Goal: Information Seeking & Learning: Learn about a topic

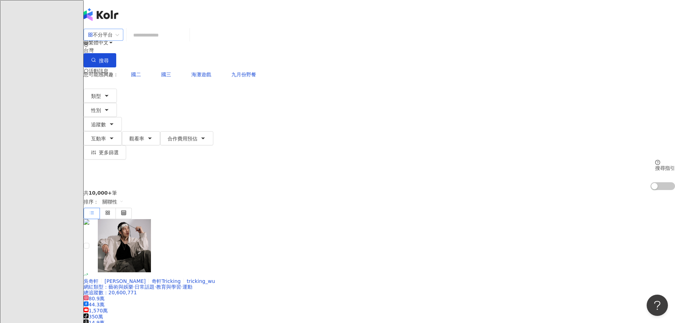
click at [113, 39] on div "不分平台" at bounding box center [100, 34] width 25 height 11
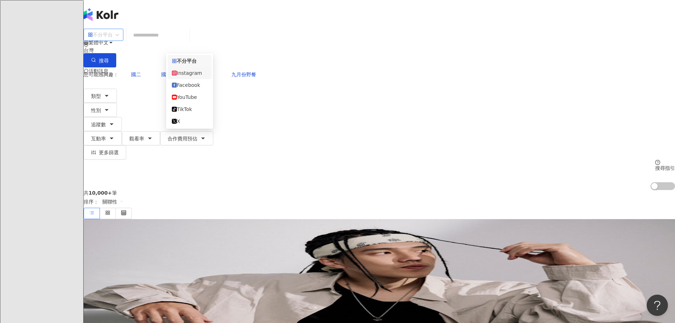
click at [199, 71] on div "Instagram" at bounding box center [189, 73] width 35 height 8
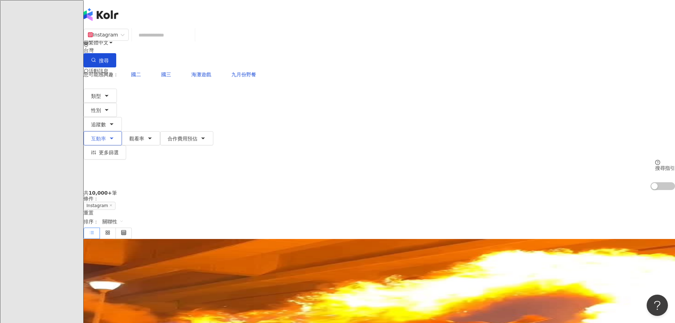
click at [106, 136] on span "互動率" at bounding box center [98, 139] width 15 height 6
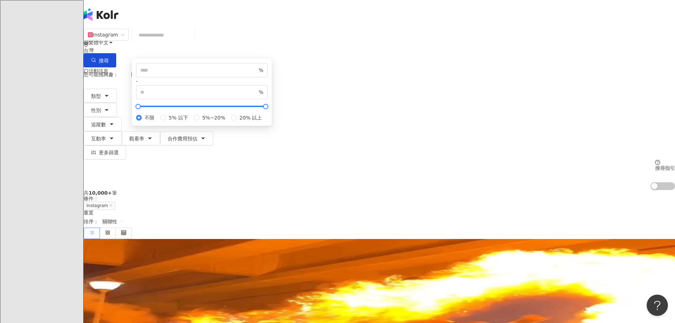
click at [495, 73] on div "您可能感興趣： 國二 國三 海灘遊戲 九月份野餐 類型 性別 追蹤數 互動率 觀看率 合作費用預估 更多篩選 % - % 不限 5% 以下 5%~20% 20…" at bounding box center [379, 128] width 591 height 123
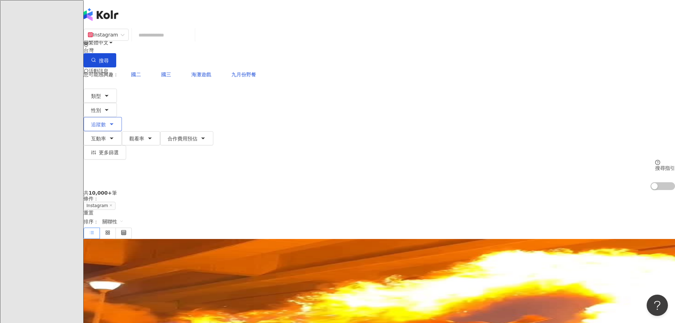
click at [122, 117] on button "追蹤數" at bounding box center [103, 124] width 38 height 14
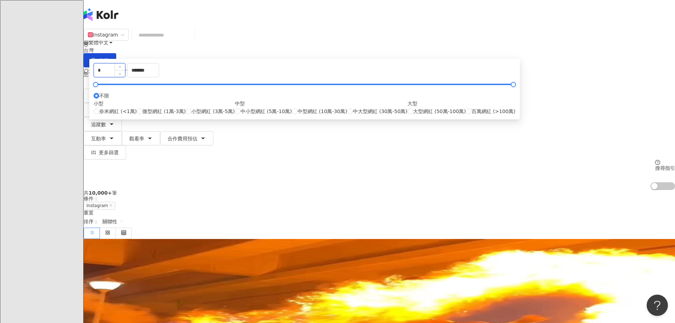
click at [125, 77] on input "*" at bounding box center [109, 69] width 31 height 13
type input "*"
type input "****"
click at [159, 77] on input "*******" at bounding box center [143, 69] width 31 height 13
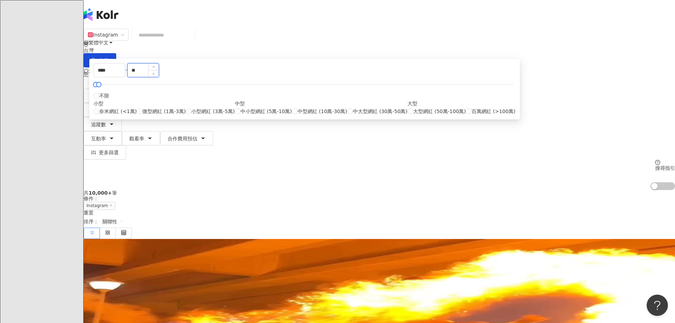
type input "*"
type input "*****"
click at [480, 190] on div "共 10,000+ 筆 條件 ： Instagram 重置 排序： 關聯性" at bounding box center [379, 214] width 591 height 49
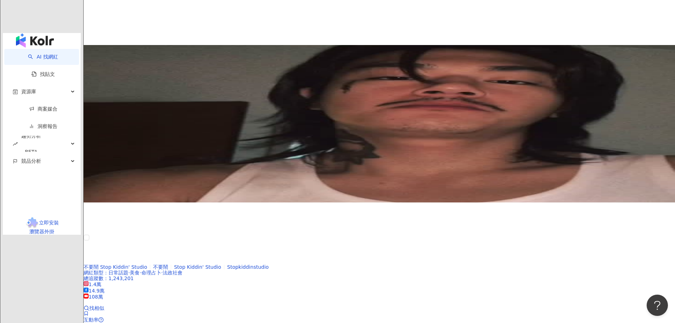
scroll to position [1311, 0]
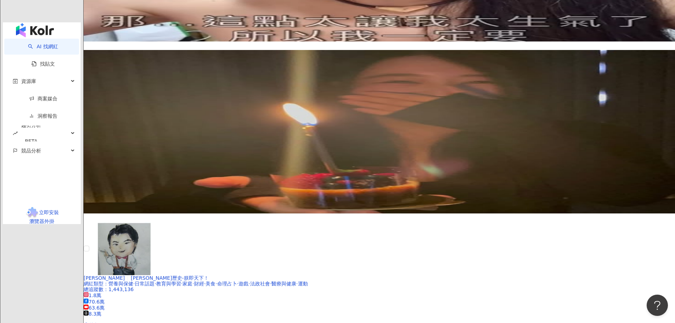
scroll to position [1275, 0]
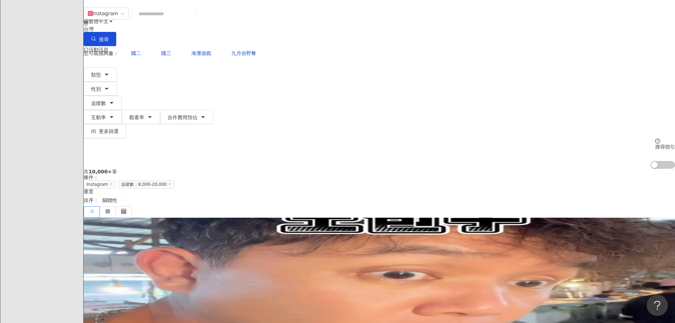
scroll to position [0, 0]
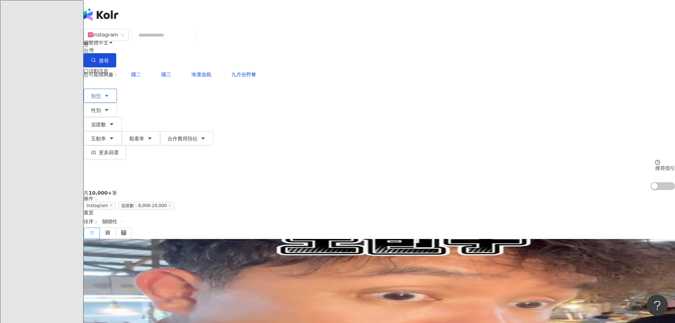
click at [109, 93] on icon "button" at bounding box center [107, 96] width 6 height 6
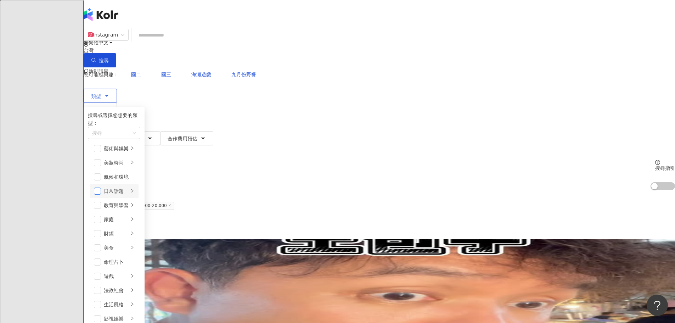
click at [101, 187] on span "button" at bounding box center [97, 190] width 7 height 7
click at [116, 53] on button "搜尋" at bounding box center [100, 60] width 33 height 14
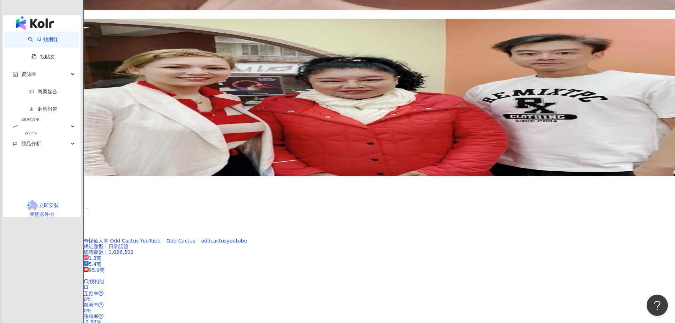
scroll to position [1346, 0]
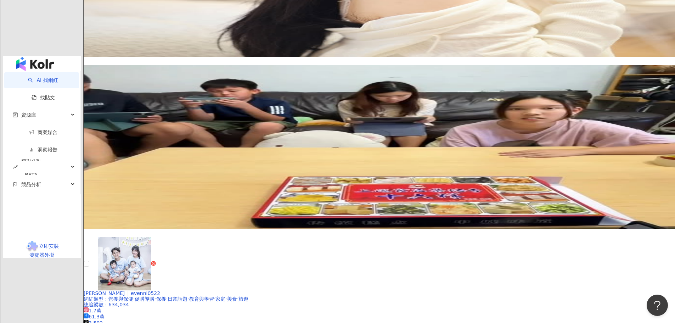
scroll to position [1240, 0]
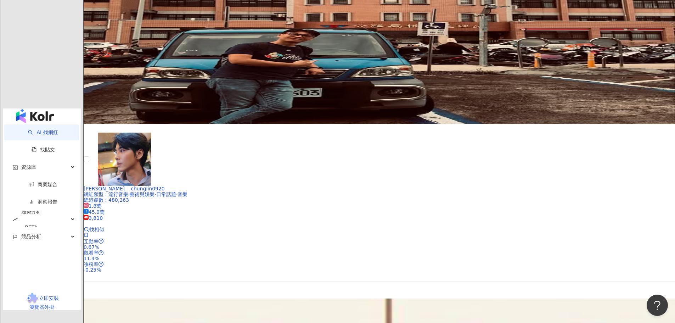
scroll to position [1204, 0]
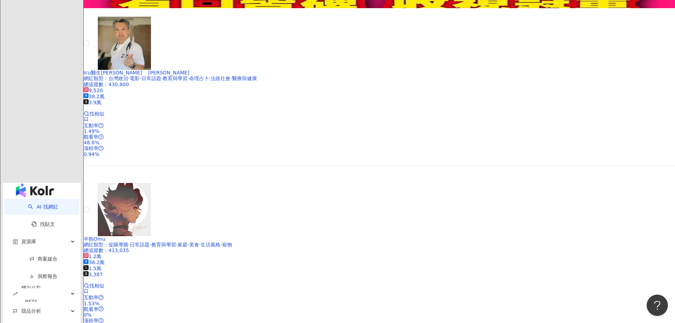
scroll to position [1169, 0]
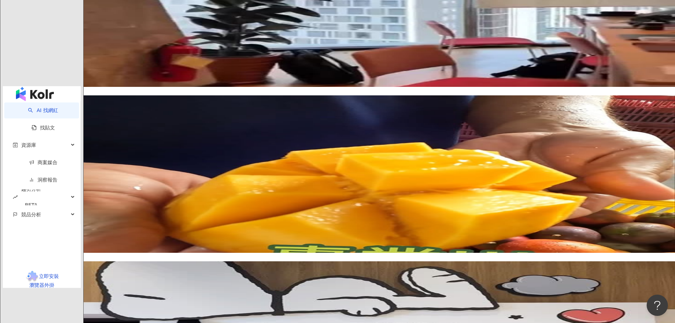
scroll to position [1133, 0]
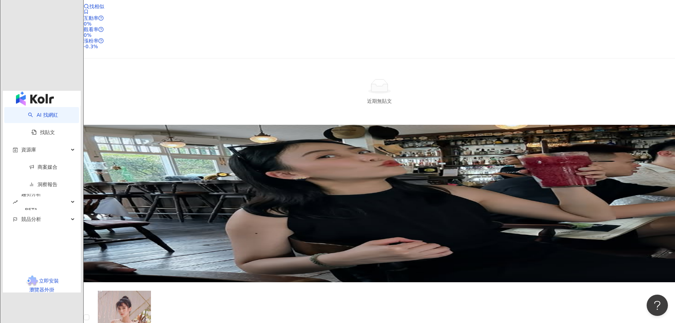
scroll to position [1204, 0]
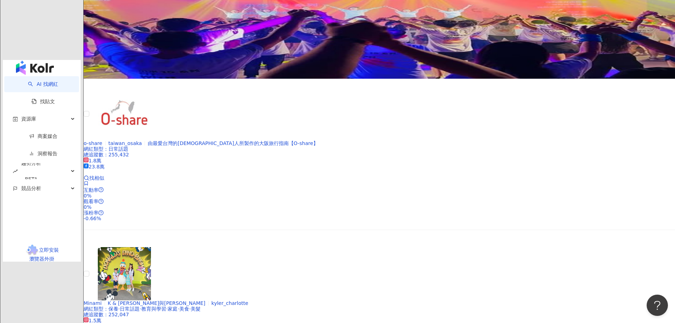
scroll to position [1169, 0]
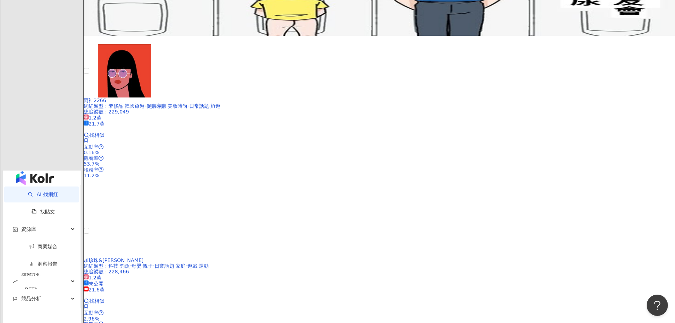
scroll to position [1170, 0]
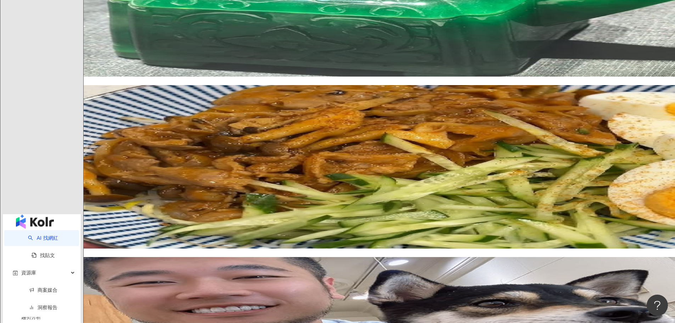
scroll to position [1098, 0]
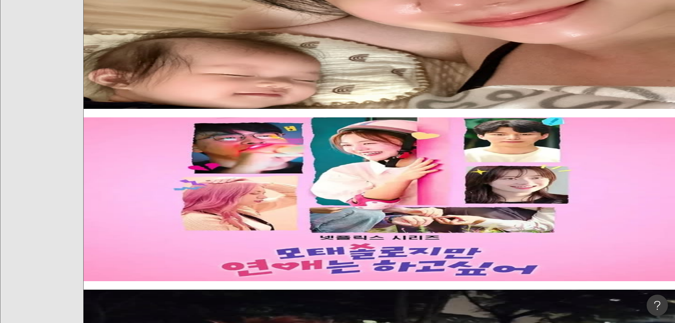
scroll to position [496, 0]
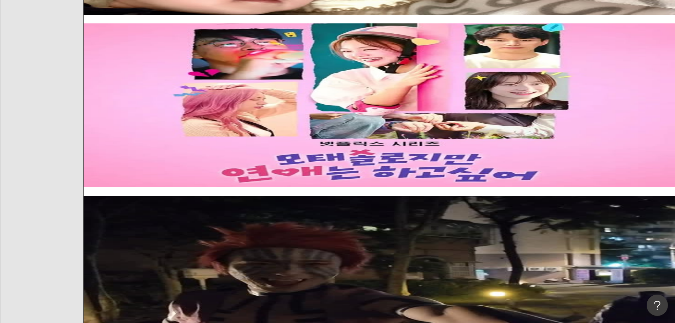
scroll to position [638, 0]
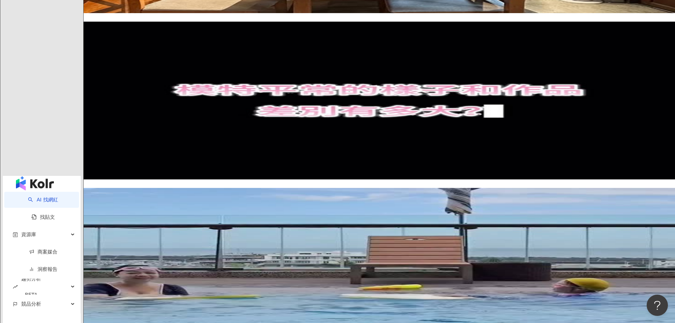
scroll to position [1133, 0]
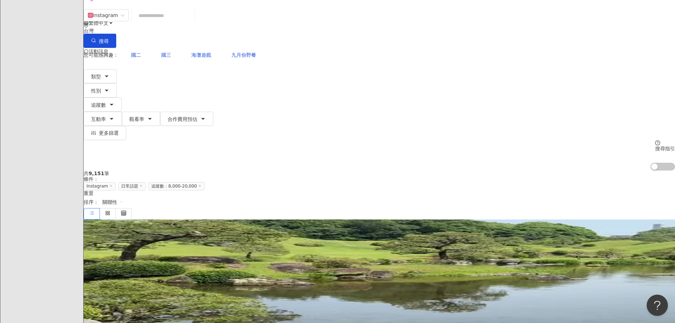
scroll to position [0, 0]
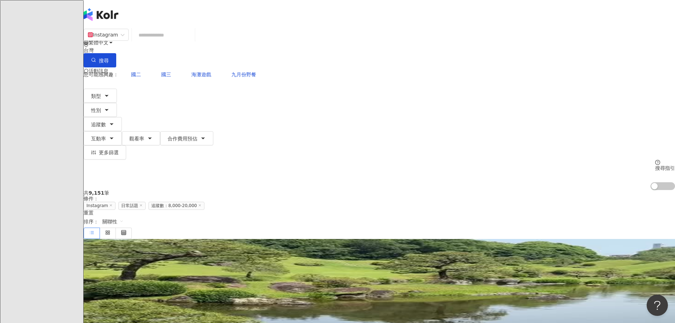
click at [154, 292] on span "跟蓓蓓一起變美麗" at bounding box center [119, 295] width 71 height 6
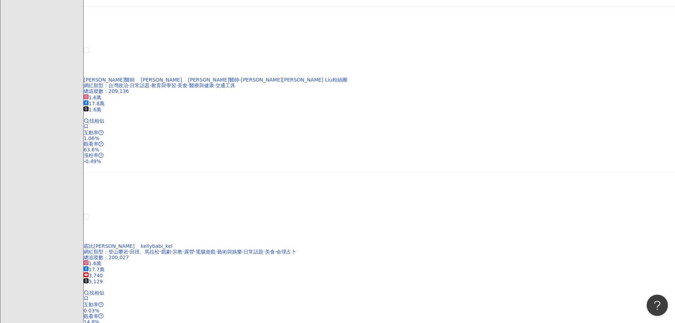
scroll to position [602, 0]
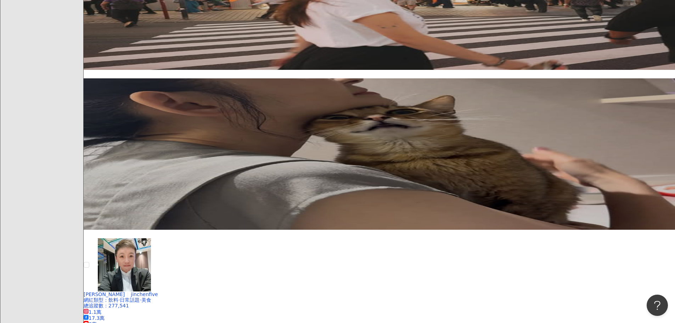
scroll to position [992, 0]
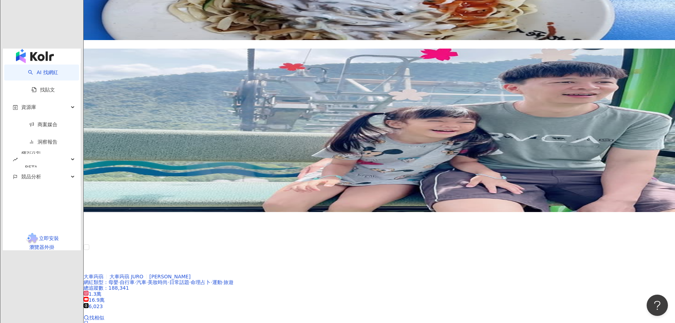
scroll to position [1133, 0]
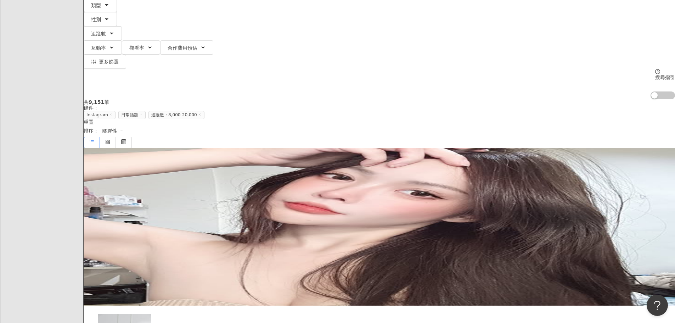
scroll to position [106, 0]
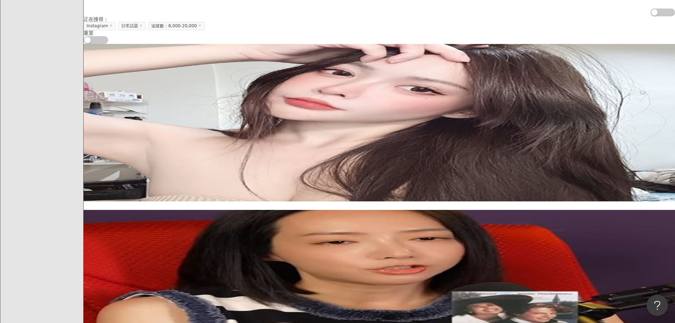
scroll to position [248, 0]
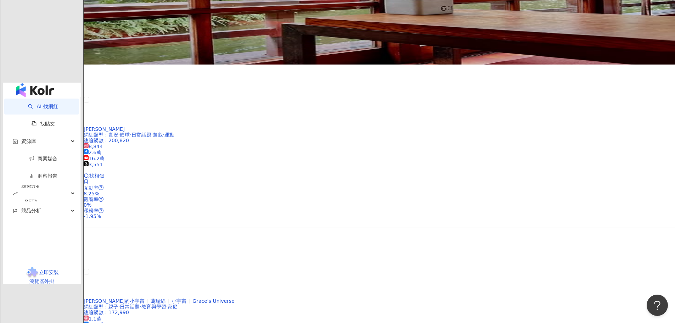
scroll to position [1169, 0]
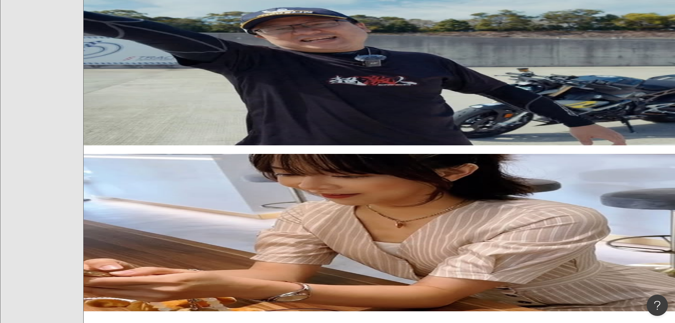
scroll to position [177, 0]
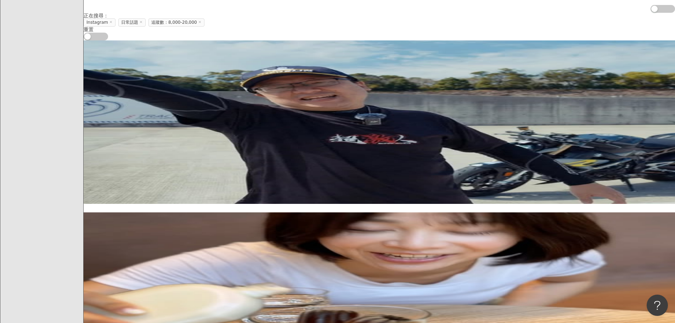
click at [172, 265] on span "Sonia Tsai" at bounding box center [151, 268] width 41 height 6
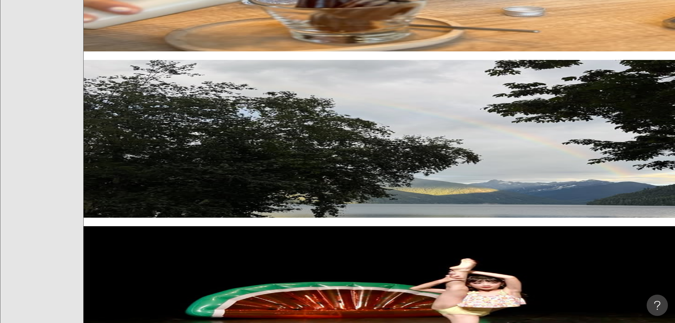
scroll to position [496, 0]
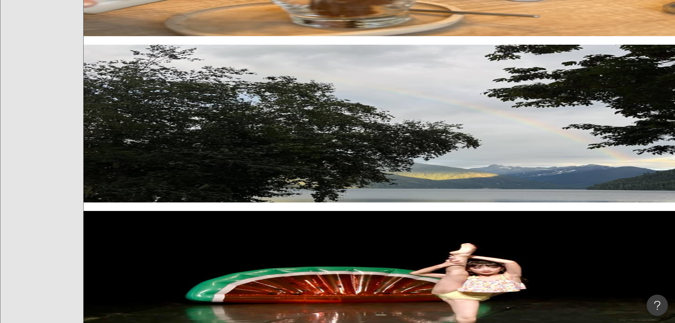
scroll to position [850, 0]
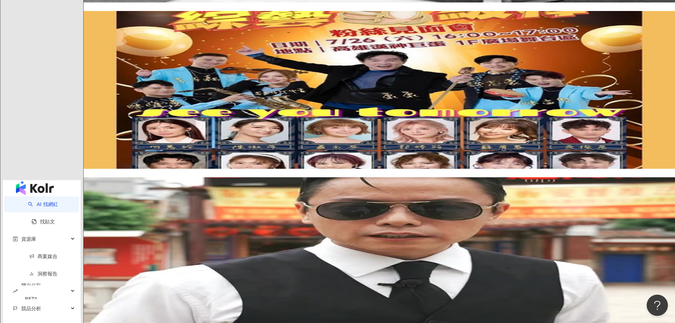
scroll to position [1133, 0]
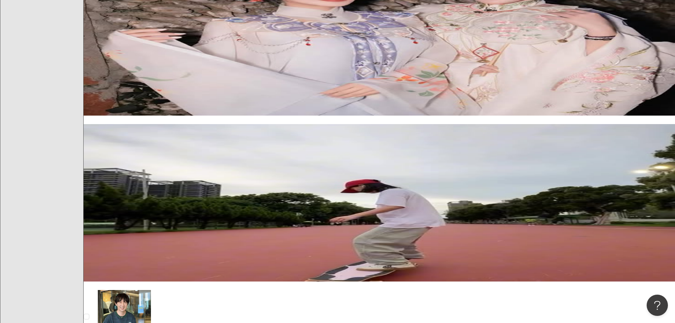
scroll to position [602, 0]
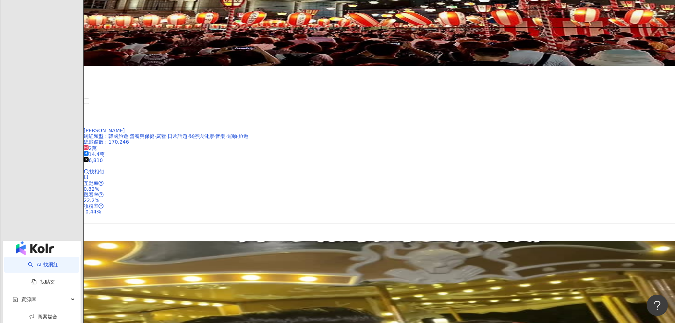
scroll to position [1063, 0]
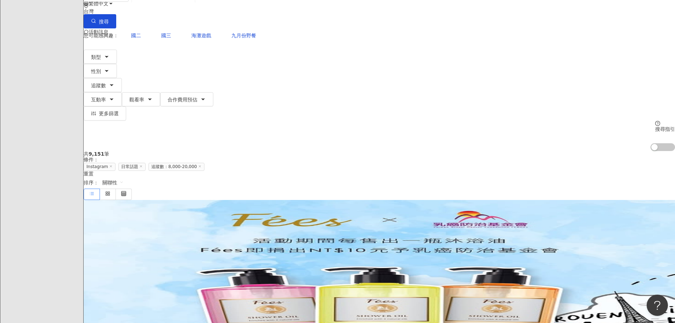
scroll to position [56, 0]
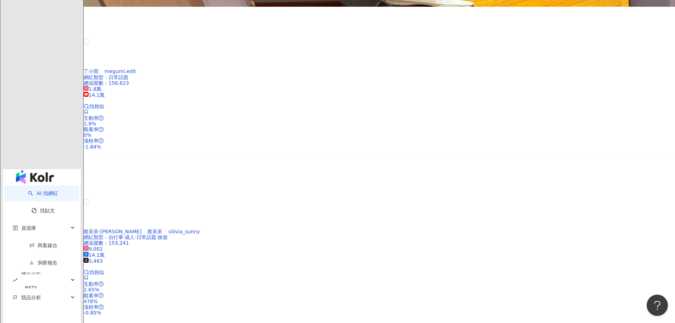
scroll to position [1047, 0]
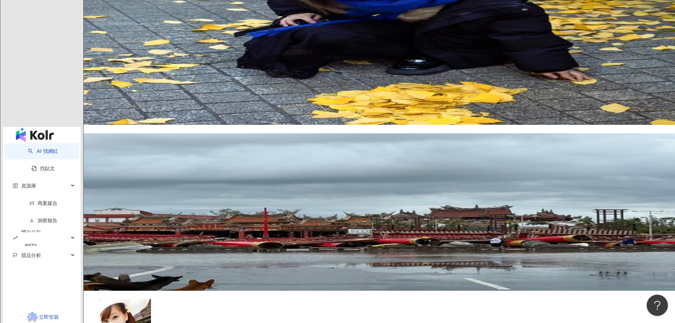
scroll to position [1189, 0]
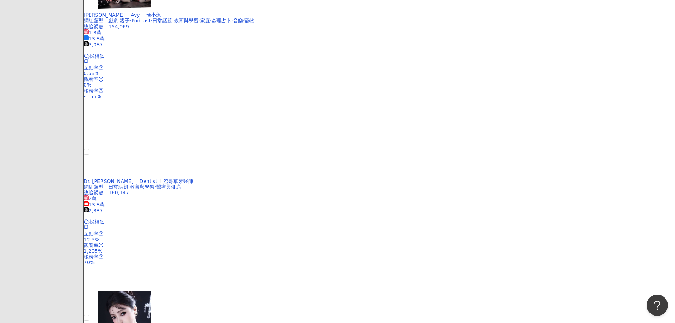
scroll to position [779, 0]
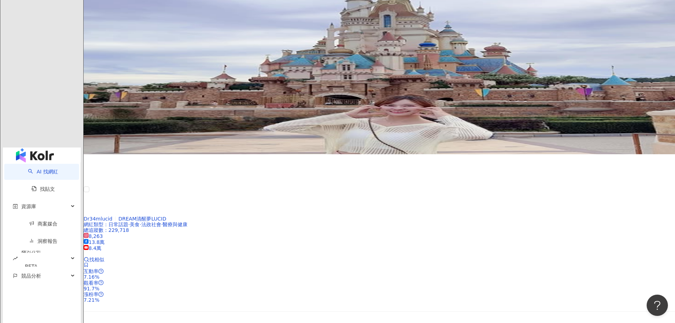
scroll to position [1063, 0]
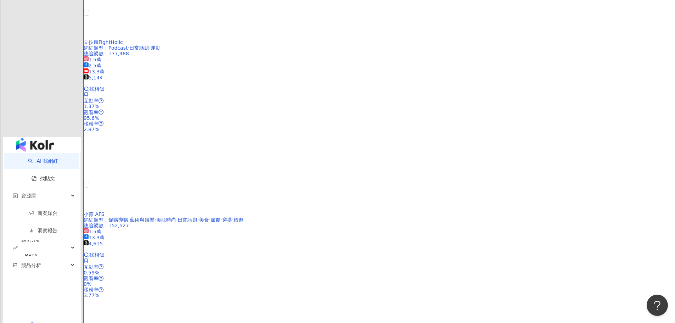
scroll to position [1169, 0]
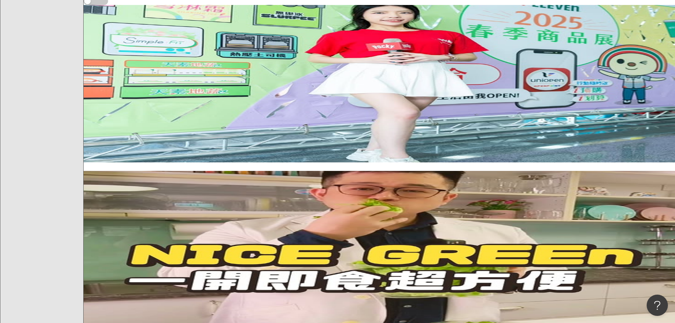
scroll to position [0, 0]
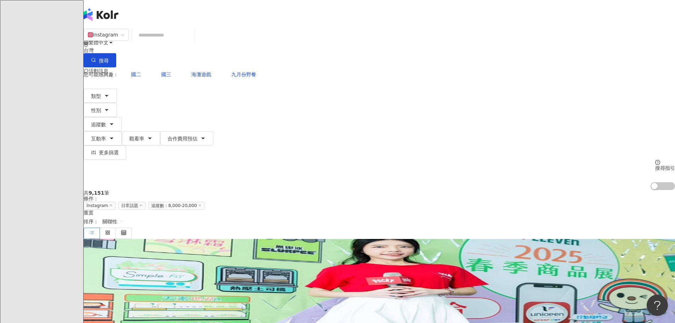
click at [142, 292] on span "培培-Jenny" at bounding box center [113, 295] width 59 height 6
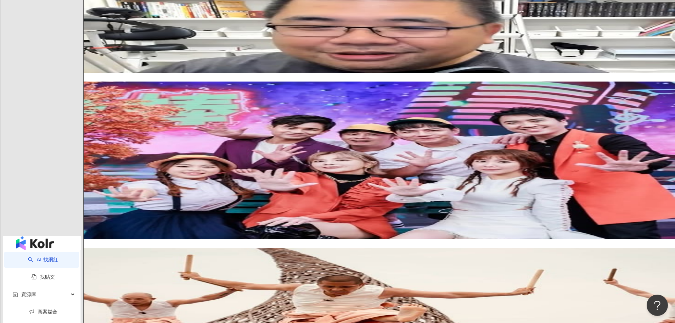
scroll to position [1063, 0]
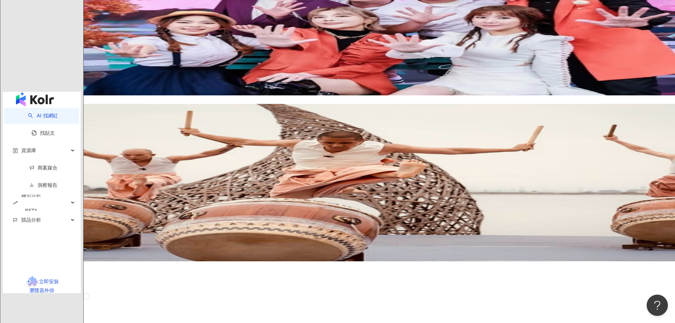
scroll to position [1204, 0]
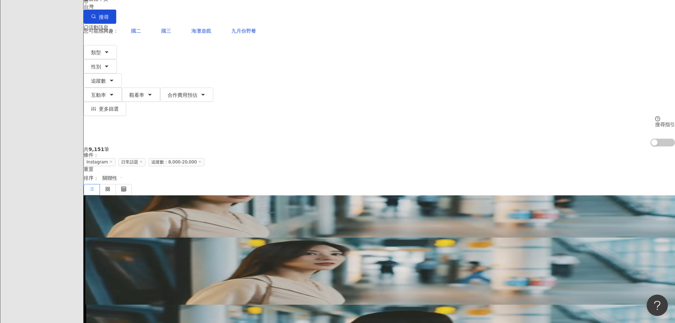
scroll to position [0, 0]
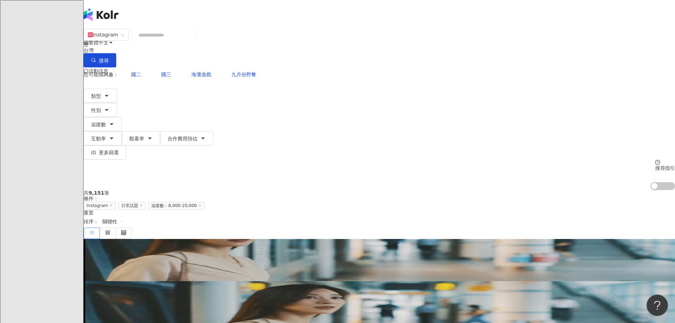
click at [125, 292] on span "韓雨潔 Ginnie" at bounding box center [104, 295] width 41 height 6
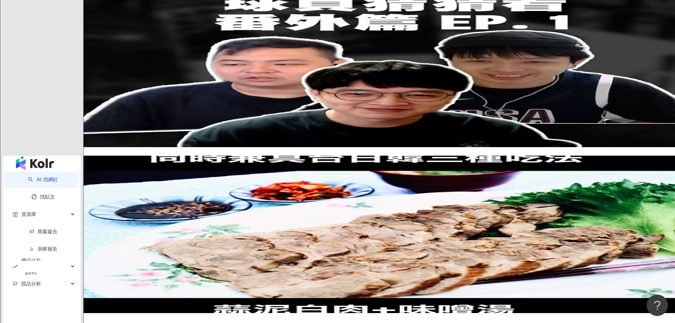
scroll to position [1133, 0]
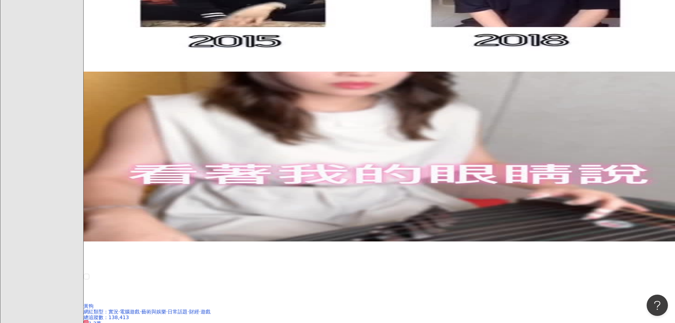
scroll to position [638, 0]
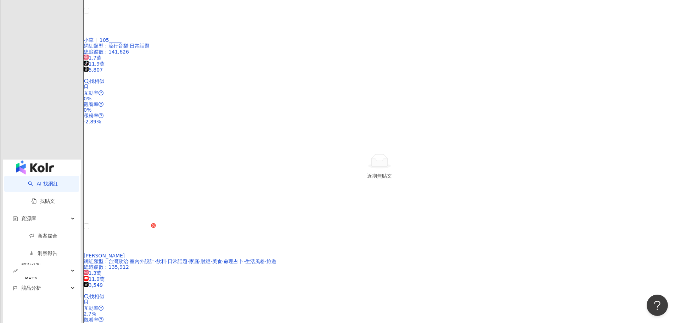
scroll to position [1098, 0]
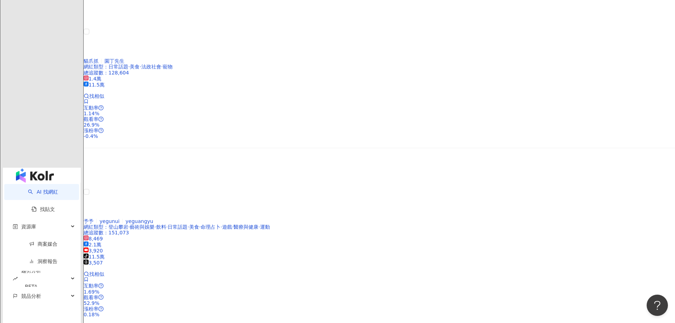
scroll to position [1169, 0]
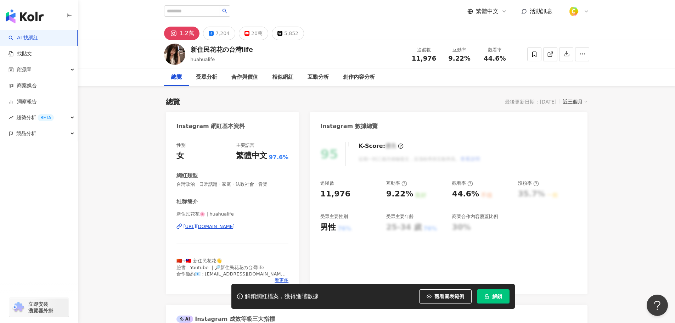
scroll to position [106, 0]
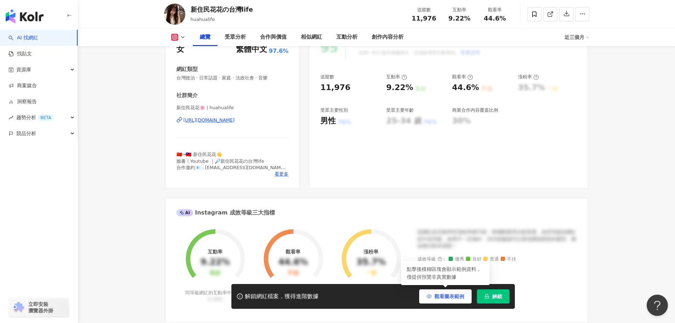
click at [445, 295] on span "觀看圖表範例" at bounding box center [449, 296] width 30 height 6
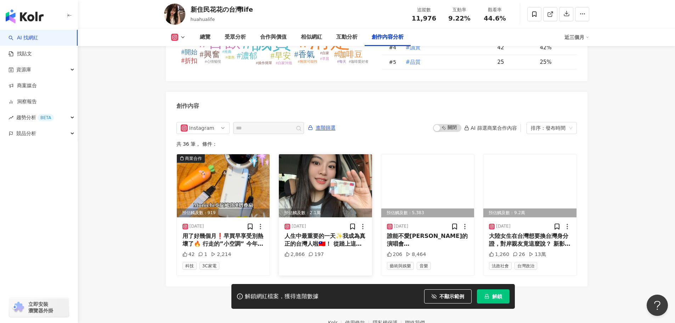
scroll to position [2161, 0]
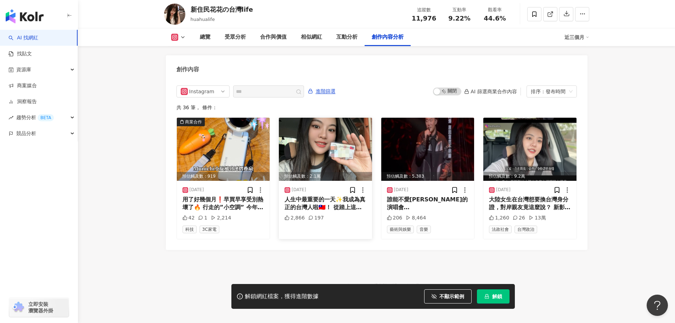
click at [327, 138] on img at bounding box center [325, 149] width 93 height 63
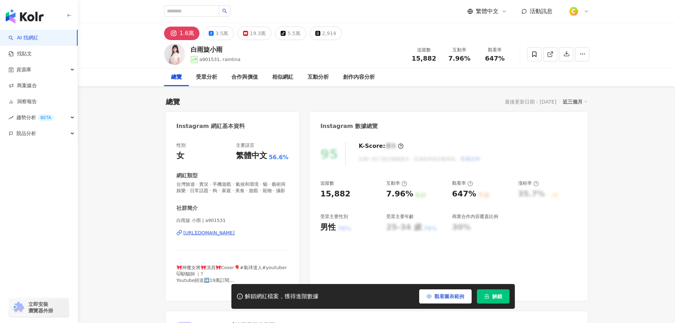
click at [451, 298] on span "觀看圖表範例" at bounding box center [449, 296] width 30 height 6
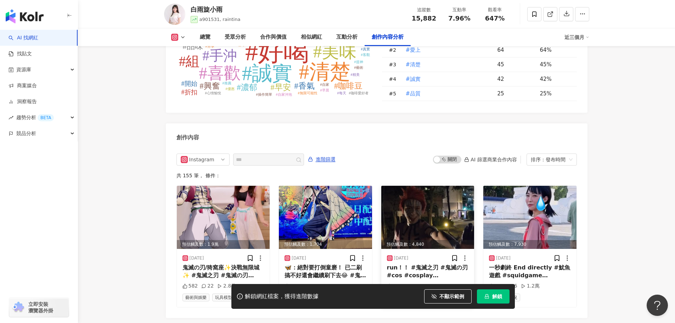
scroll to position [2186, 0]
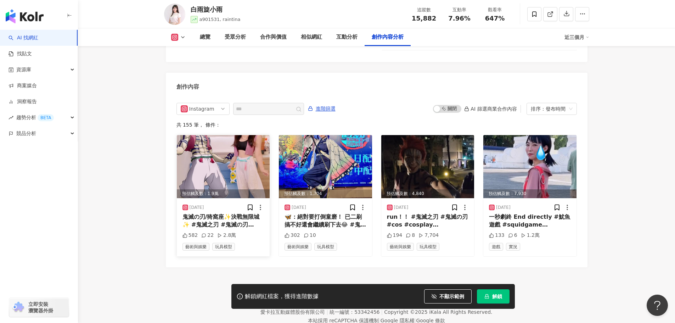
click at [262, 143] on img at bounding box center [223, 166] width 93 height 63
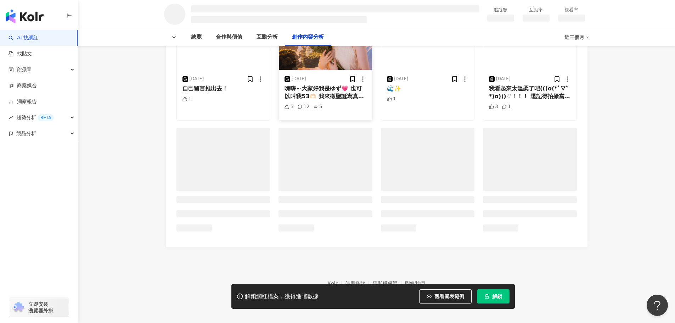
scroll to position [882, 0]
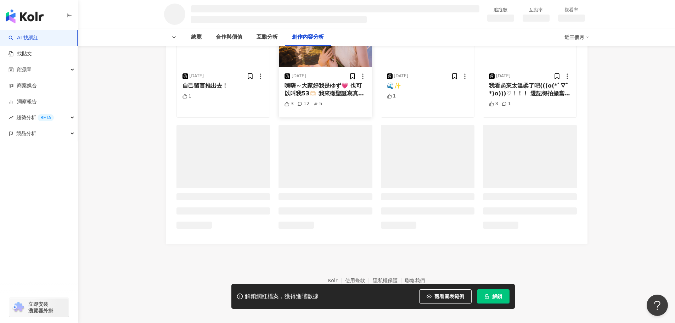
click at [333, 67] on img at bounding box center [325, 35] width 93 height 63
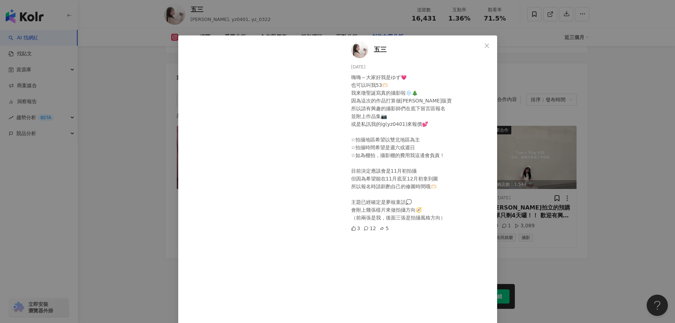
scroll to position [28, 0]
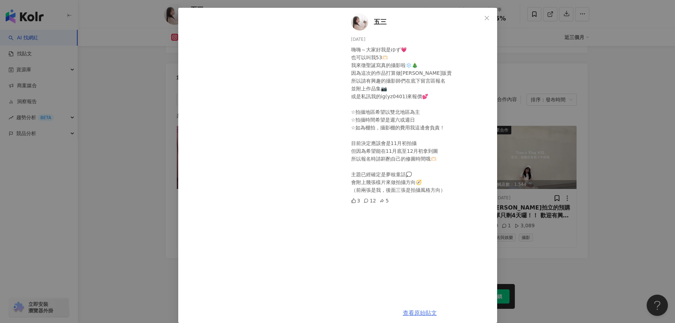
click at [413, 312] on link "查看原始貼文" at bounding box center [420, 312] width 34 height 7
click at [486, 17] on icon "close" at bounding box center [487, 18] width 6 height 6
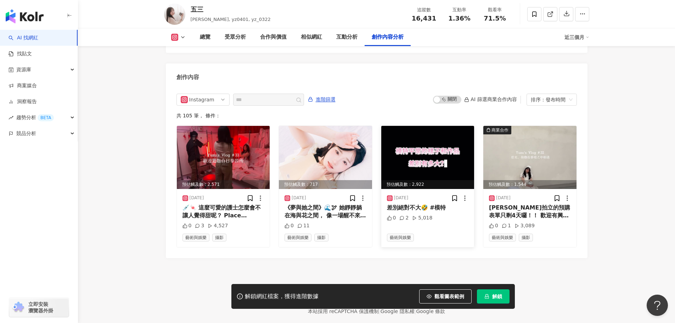
click at [428, 142] on img at bounding box center [427, 157] width 93 height 63
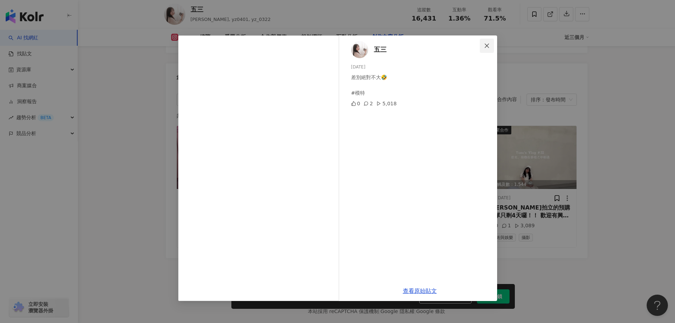
click at [486, 45] on icon "close" at bounding box center [487, 46] width 6 height 6
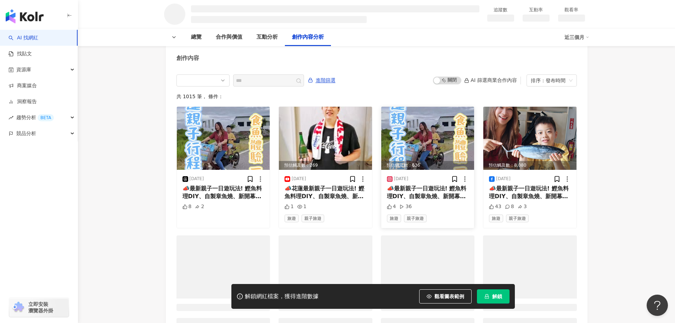
scroll to position [781, 0]
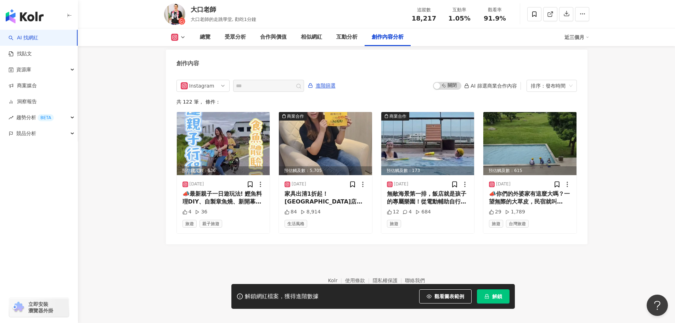
scroll to position [2173, 0]
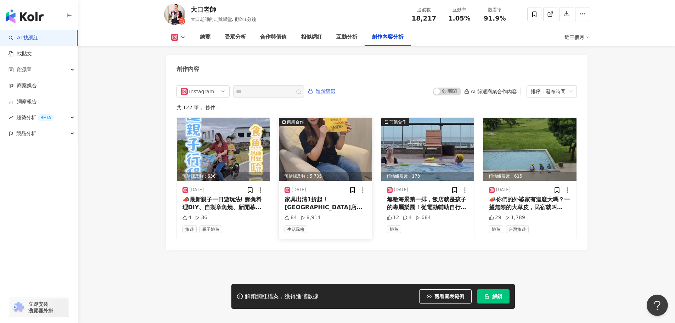
click at [317, 142] on img at bounding box center [325, 149] width 93 height 63
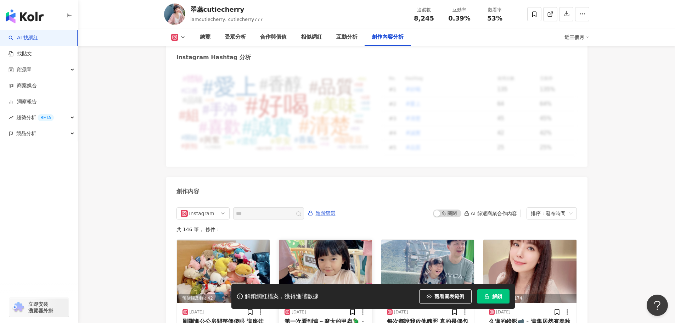
scroll to position [2170, 0]
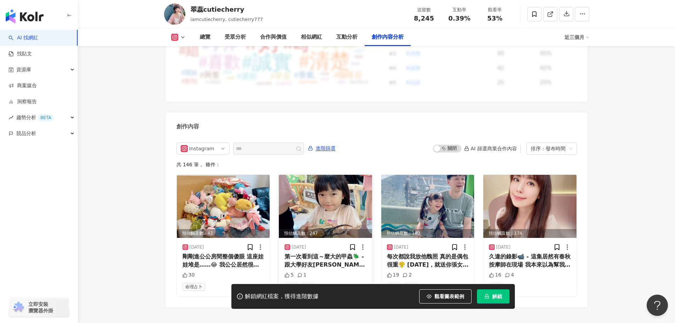
click at [321, 175] on img at bounding box center [325, 206] width 93 height 63
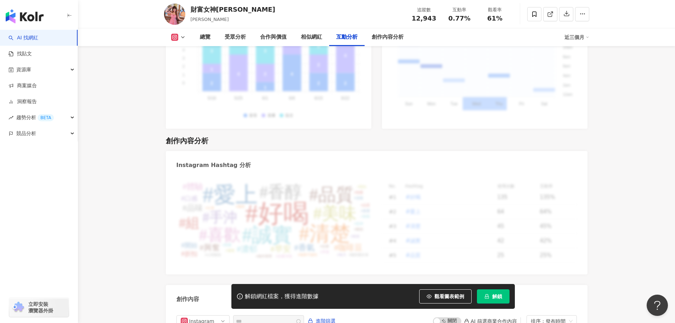
scroll to position [2161, 0]
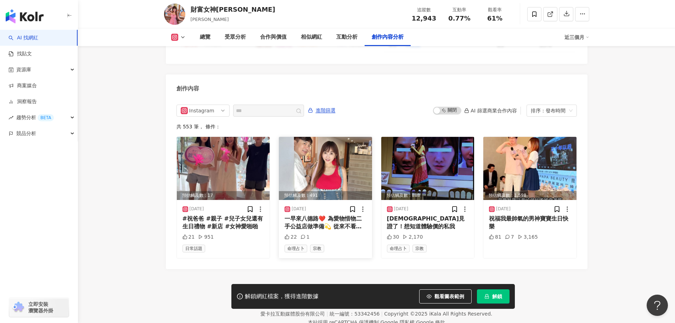
click at [322, 150] on img at bounding box center [325, 168] width 93 height 63
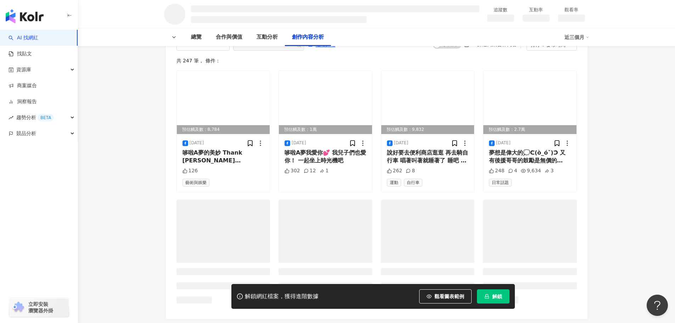
scroll to position [866, 0]
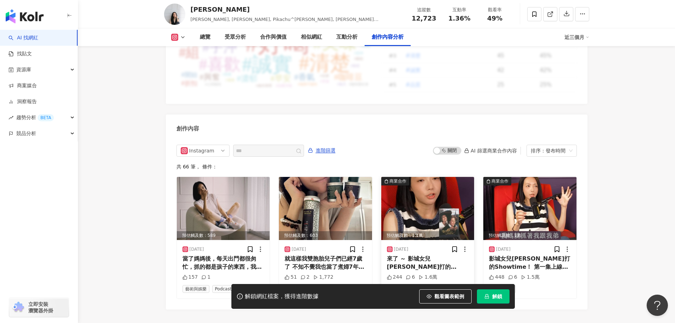
scroll to position [2087, 0]
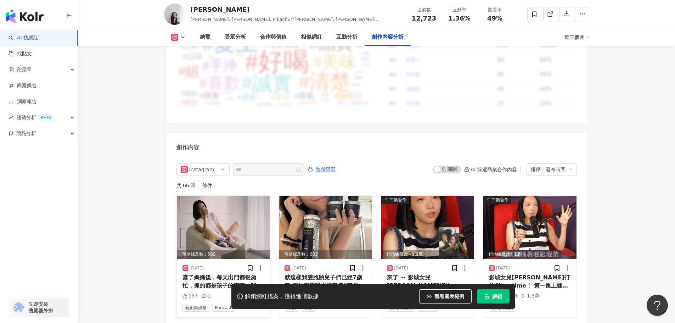
click at [232, 208] on img at bounding box center [223, 227] width 93 height 63
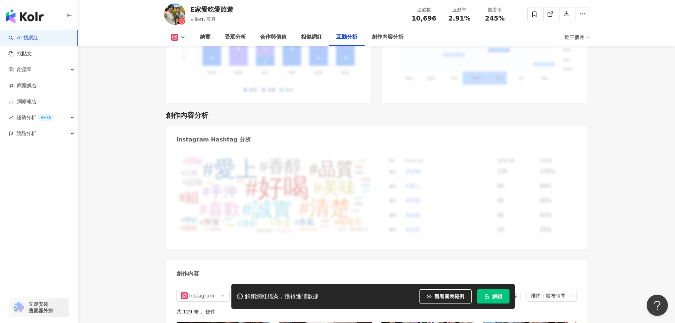
scroll to position [1989, 0]
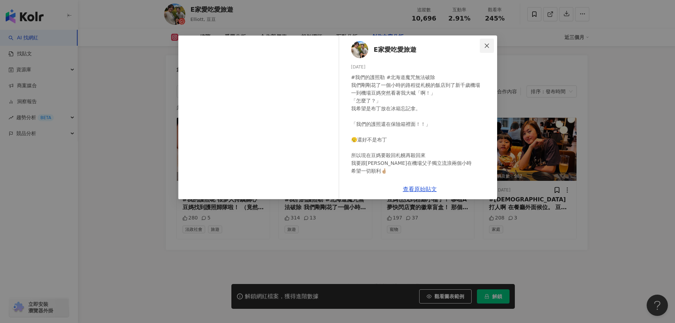
click at [484, 45] on icon "close" at bounding box center [487, 46] width 6 height 6
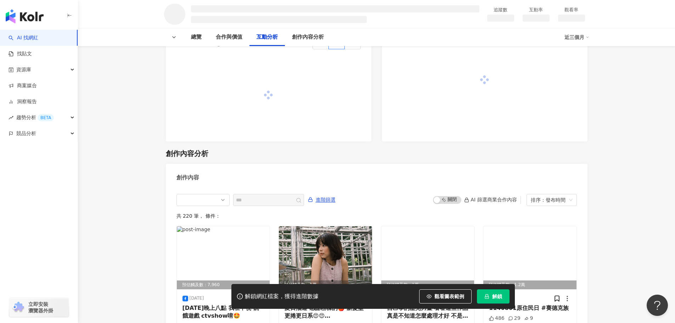
scroll to position [673, 0]
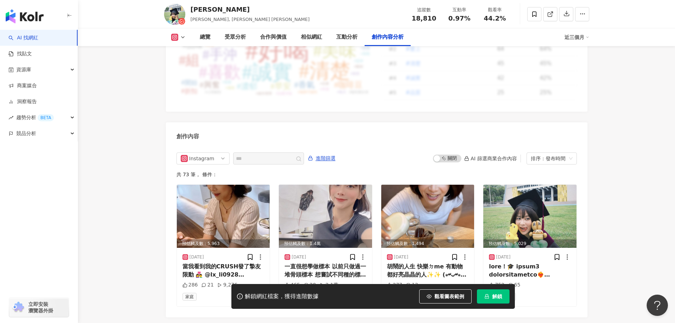
scroll to position [2136, 0]
click at [322, 185] on img at bounding box center [325, 216] width 93 height 63
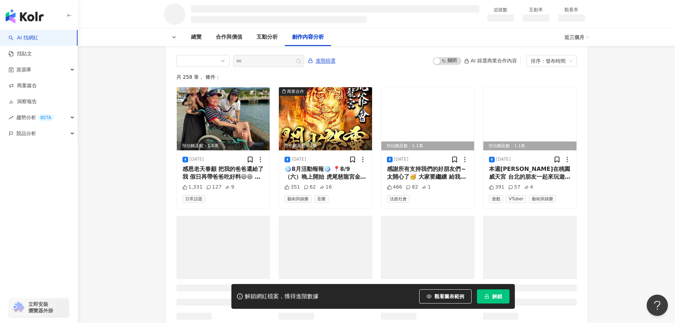
scroll to position [879, 0]
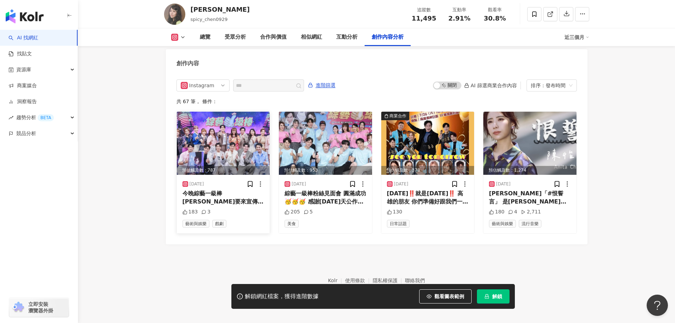
scroll to position [2166, 0]
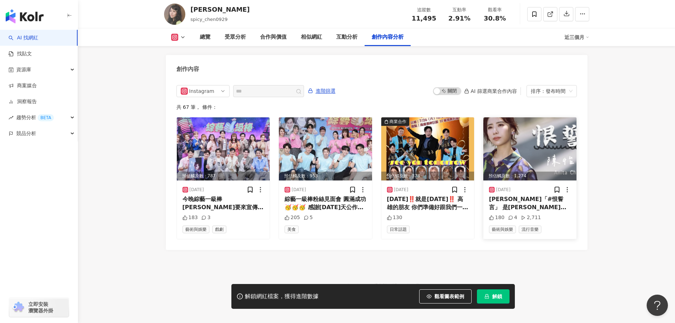
click at [502, 143] on img at bounding box center [529, 148] width 93 height 63
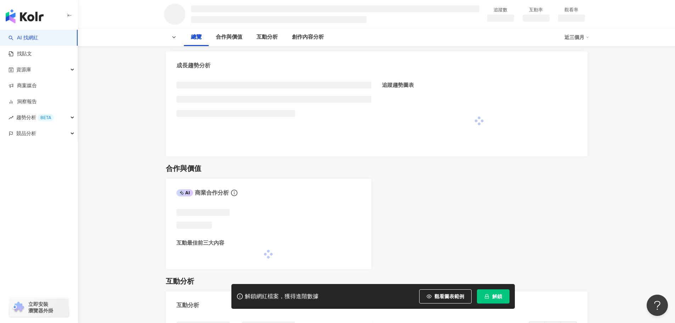
scroll to position [71, 0]
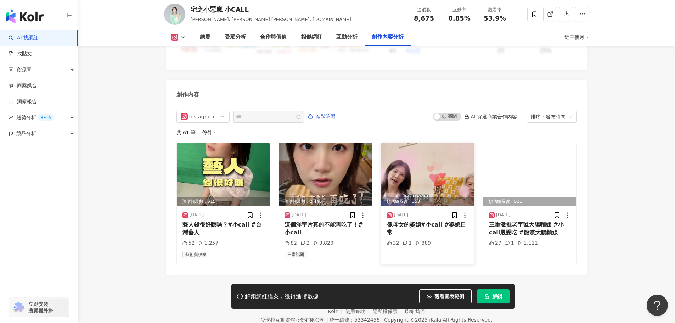
scroll to position [2151, 0]
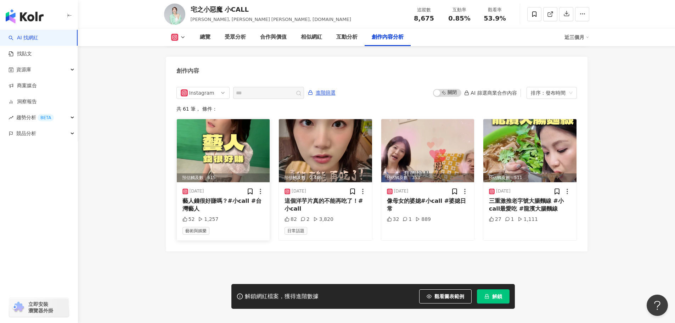
click at [256, 142] on img at bounding box center [223, 150] width 93 height 63
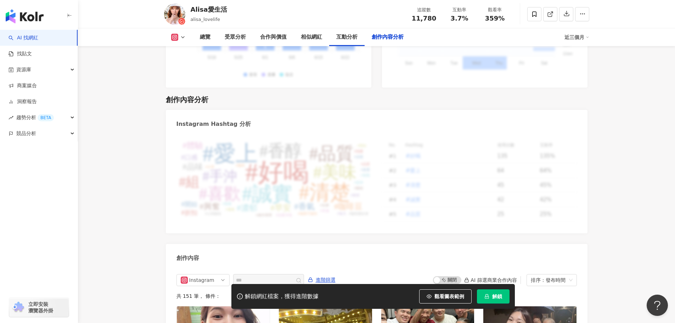
scroll to position [2171, 0]
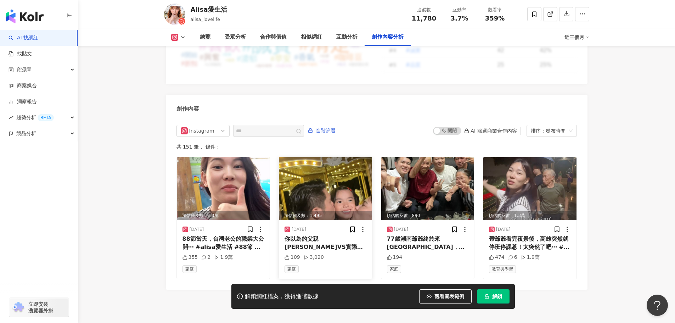
click at [340, 157] on img at bounding box center [325, 188] width 93 height 63
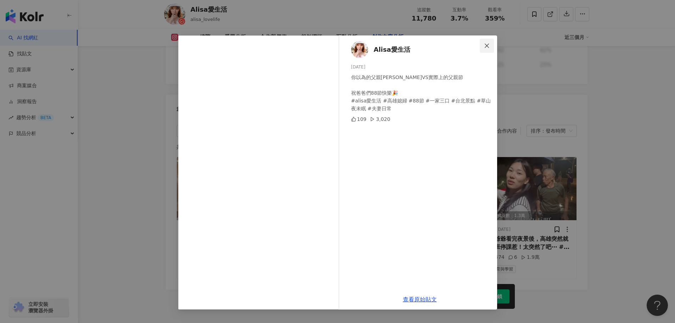
click at [488, 45] on icon "close" at bounding box center [487, 46] width 6 height 6
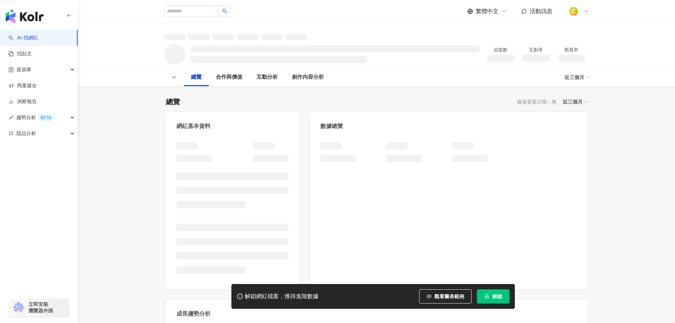
scroll to position [248, 0]
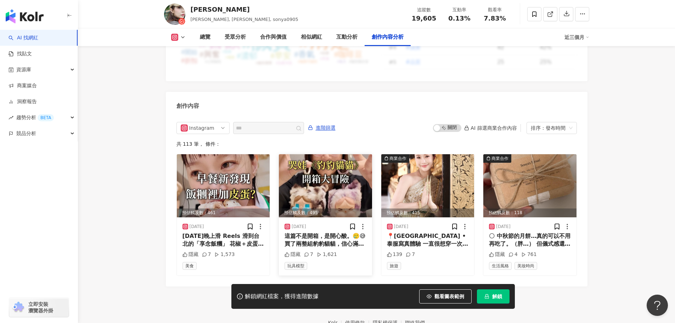
click at [333, 176] on img at bounding box center [325, 185] width 93 height 63
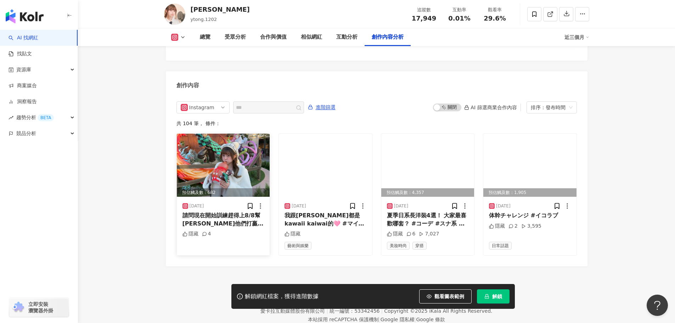
scroll to position [2167, 0]
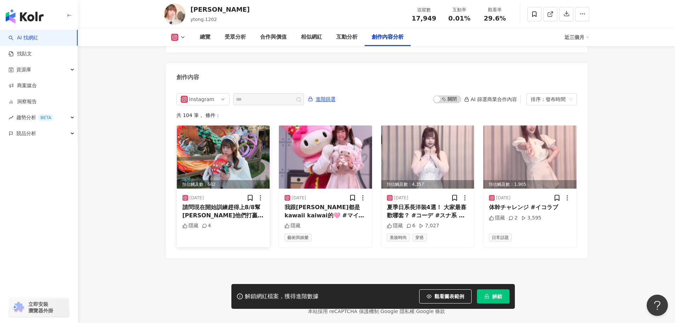
click at [222, 155] on img at bounding box center [223, 156] width 93 height 63
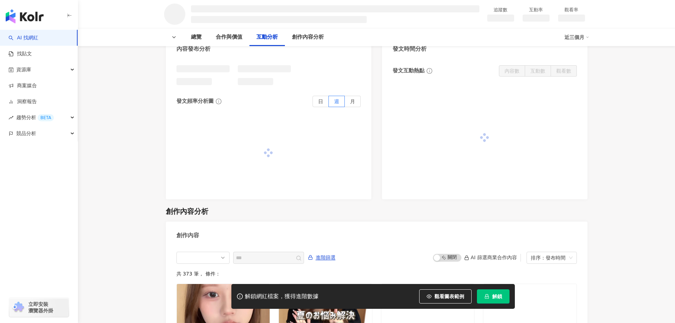
scroll to position [850, 0]
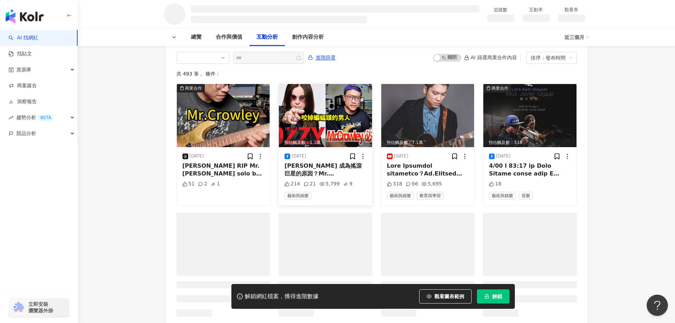
scroll to position [815, 0]
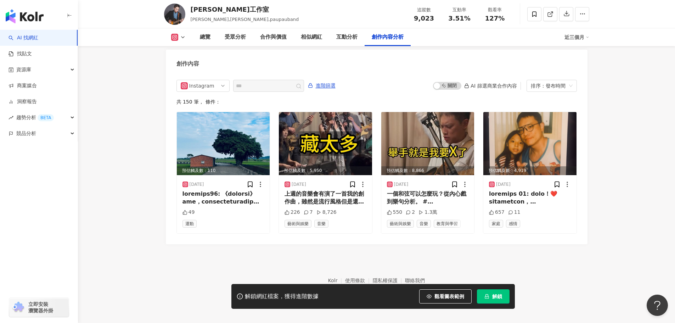
scroll to position [2151, 0]
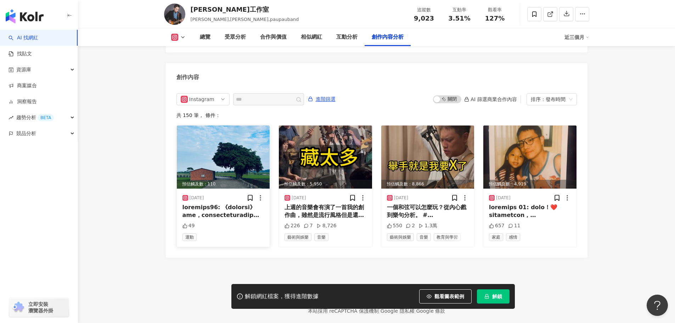
click at [234, 151] on img at bounding box center [223, 156] width 93 height 63
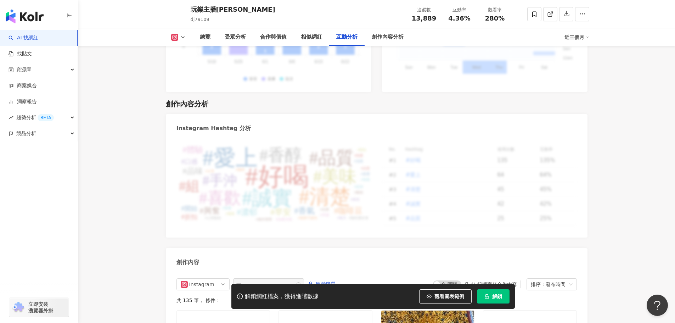
scroll to position [2167, 0]
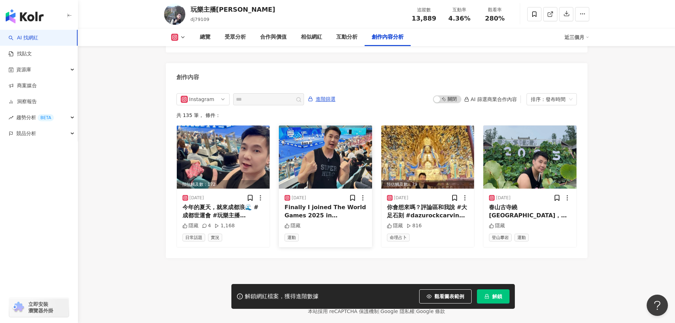
click at [329, 139] on img at bounding box center [325, 156] width 93 height 63
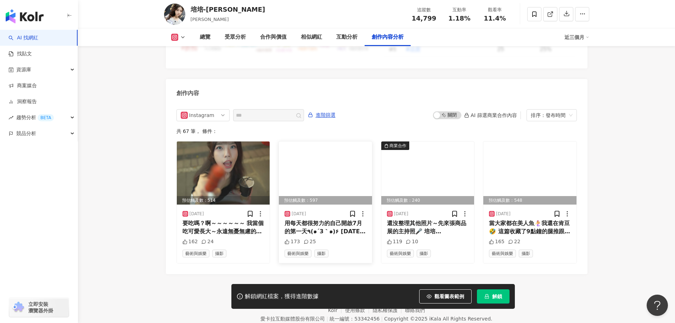
scroll to position [2166, 0]
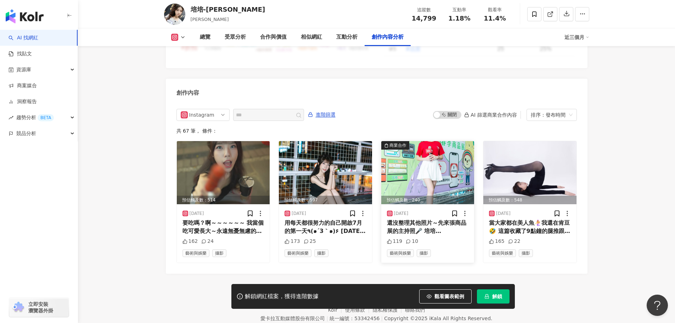
click at [425, 143] on img at bounding box center [427, 172] width 93 height 63
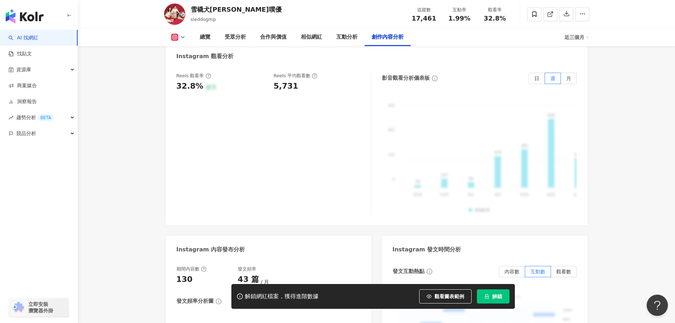
scroll to position [2151, 0]
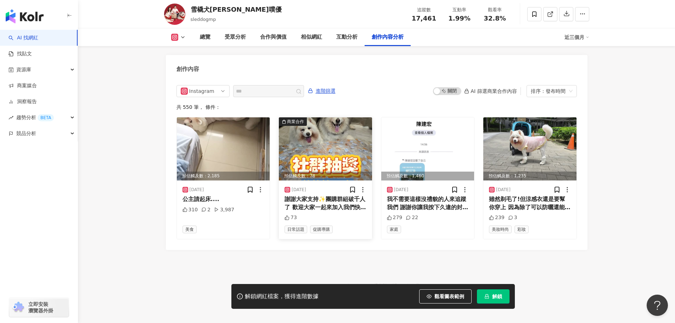
click at [323, 158] on img at bounding box center [325, 148] width 93 height 63
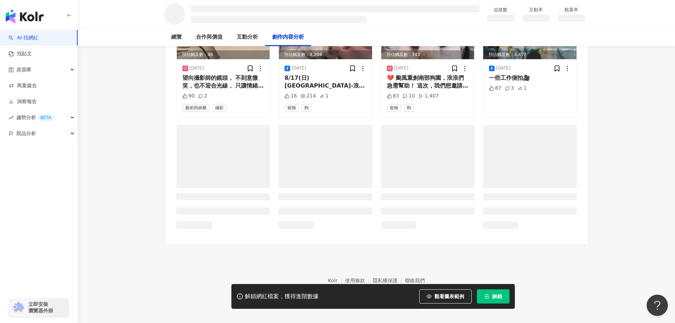
scroll to position [885, 0]
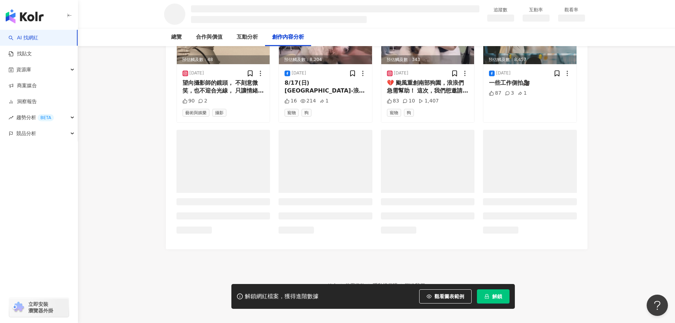
scroll to position [1995, 0]
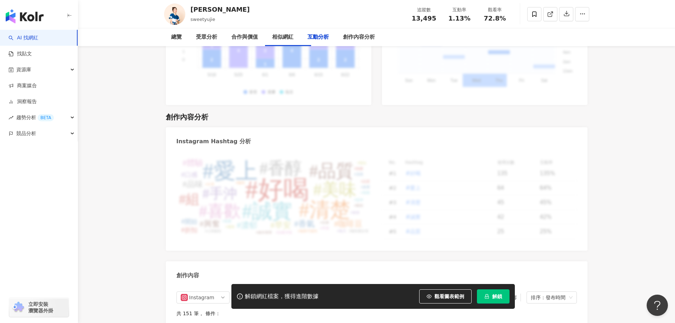
click at [333, 174] on div "Instagram Hashtag 分析 #好喝 #愛上 #清楚 #誠實 #品質 #美味 #香醇 #喜歡 #手沖 #組 #香氣 #咖啡豆 #濃郁 #興奮 #早…" at bounding box center [376, 291] width 421 height 328
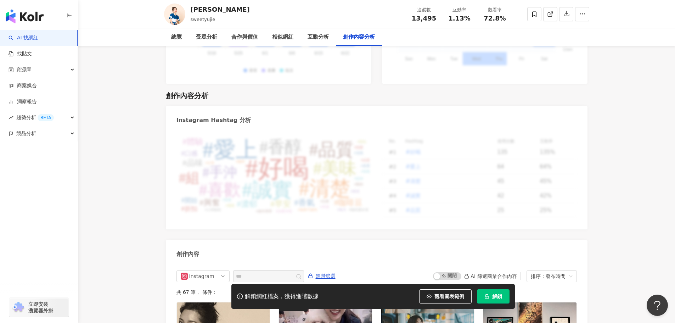
scroll to position [2144, 0]
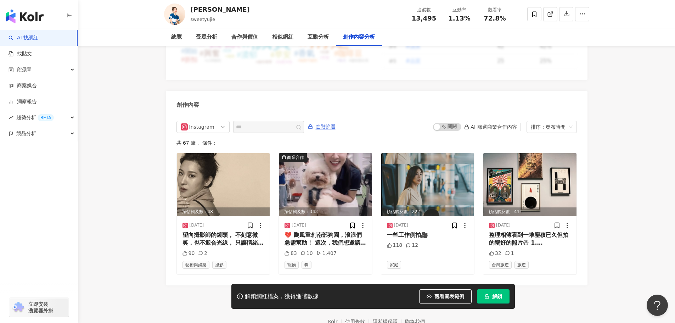
click at [333, 174] on img at bounding box center [325, 184] width 93 height 63
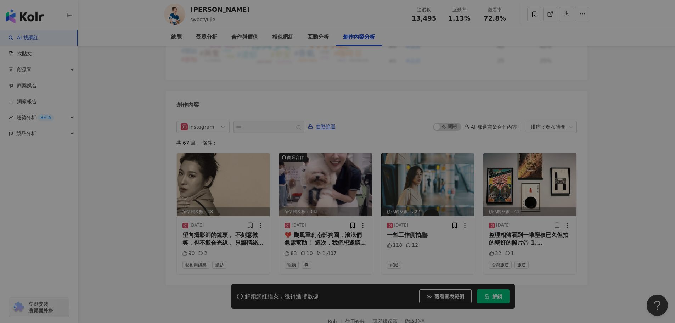
click at [296, 156] on div at bounding box center [261, 159] width 155 height 13
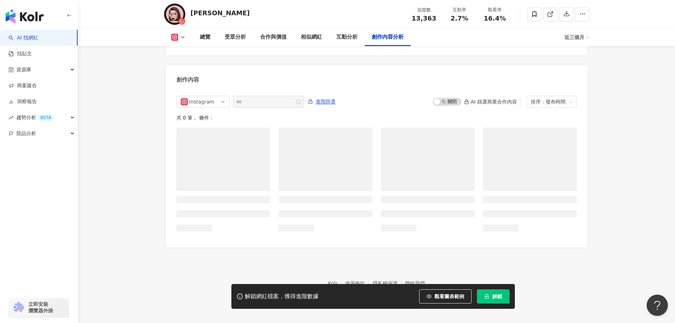
scroll to position [2178, 0]
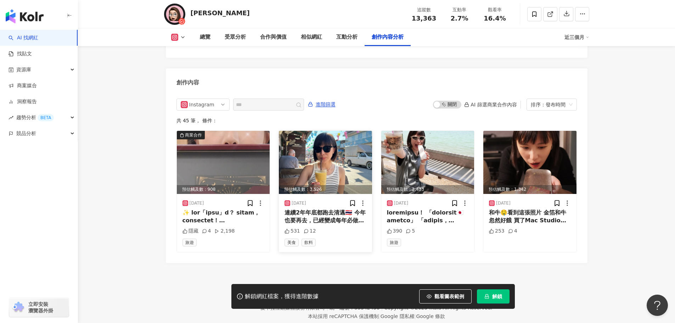
click at [321, 157] on img at bounding box center [325, 162] width 93 height 63
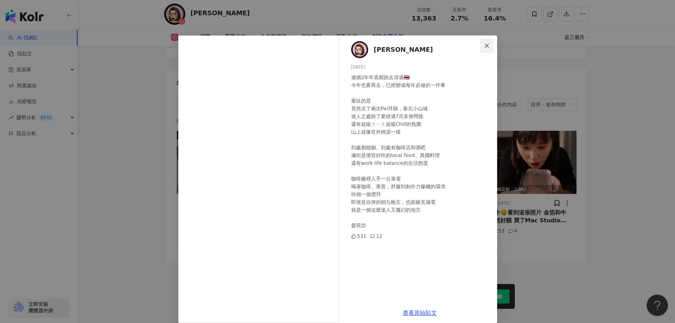
click at [487, 45] on icon "close" at bounding box center [487, 46] width 6 height 6
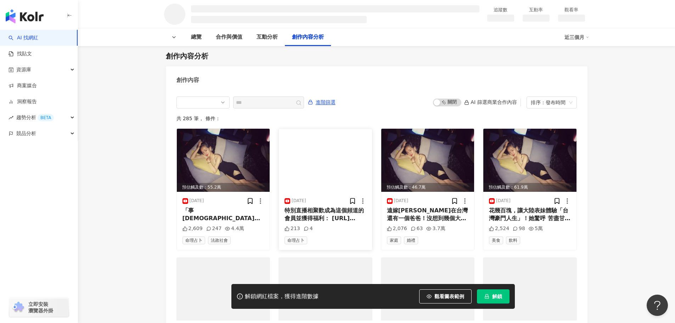
scroll to position [890, 0]
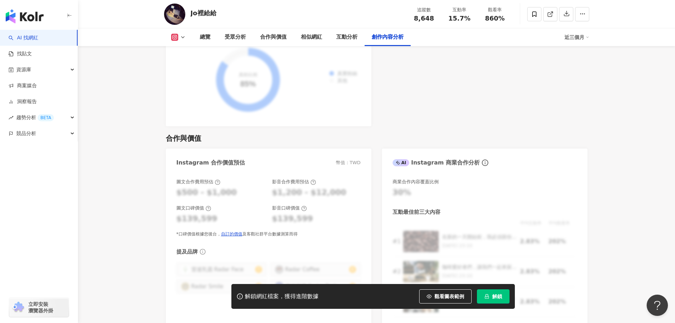
scroll to position [2187, 0]
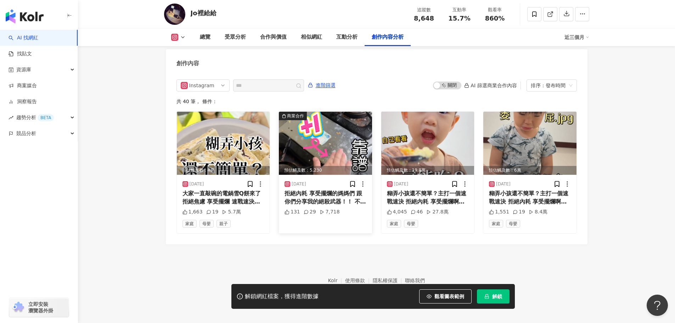
click at [334, 143] on img at bounding box center [325, 143] width 93 height 63
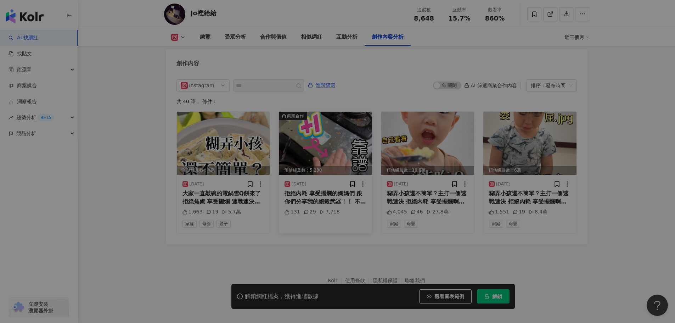
click at [330, 140] on div "View post on Instagram" at bounding box center [259, 101] width 161 height 131
